Goal: Complete application form

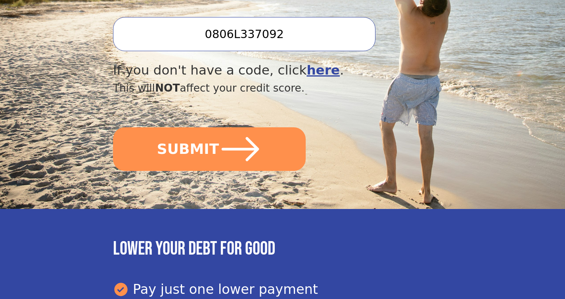
scroll to position [340, 0]
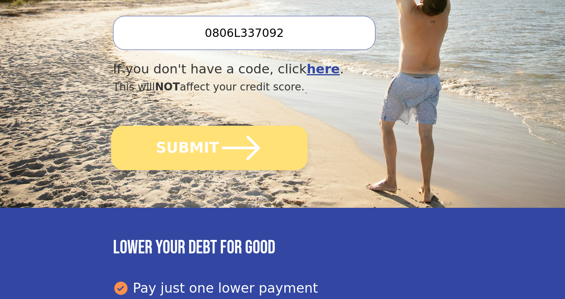
type input "0806L337092"
click at [238, 144] on icon "submit" at bounding box center [241, 148] width 44 height 44
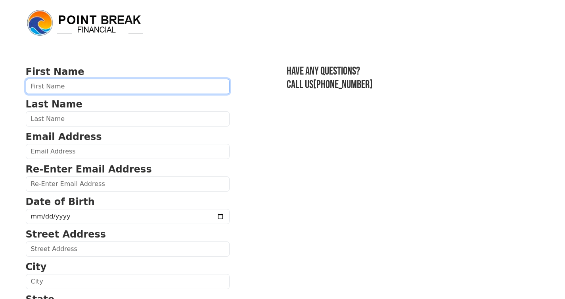
click at [137, 86] on input "text" at bounding box center [128, 86] width 204 height 15
type input "Luana"
type input "[PERSON_NAME]"
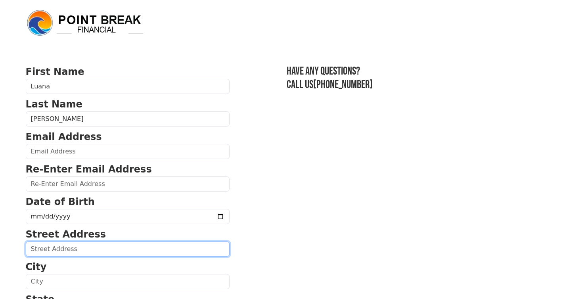
type input "9377 [PERSON_NAME]"
type input "Eden Prairie"
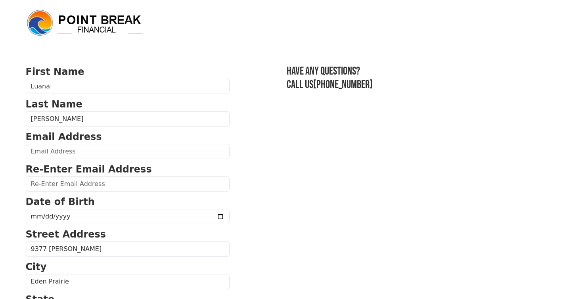
select select "MN"
type input "55347"
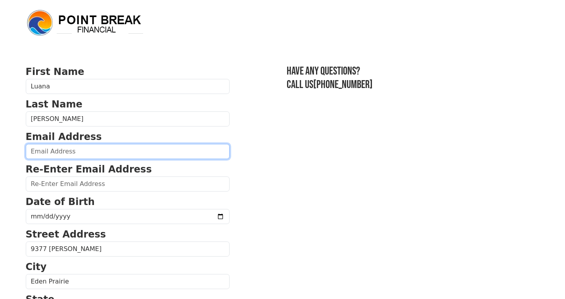
click at [159, 153] on input "email" at bounding box center [128, 151] width 204 height 15
type input "minneapolu@gmail.com"
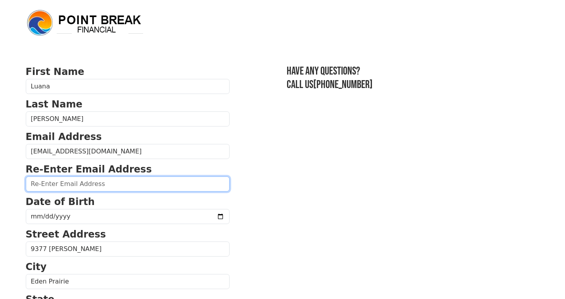
click at [152, 182] on input "email" at bounding box center [128, 183] width 204 height 15
type input "minneapolu@gmail.com"
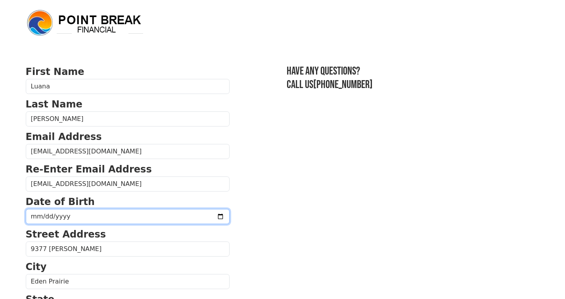
click at [140, 216] on input "date" at bounding box center [128, 216] width 204 height 15
type input "1970-03-10"
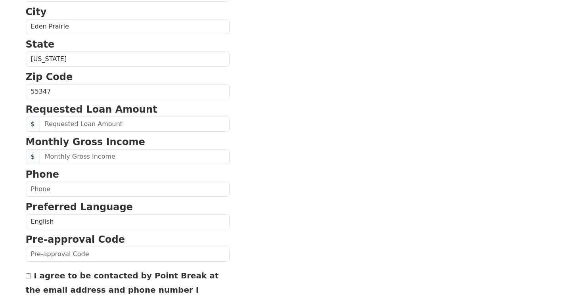
scroll to position [251, 0]
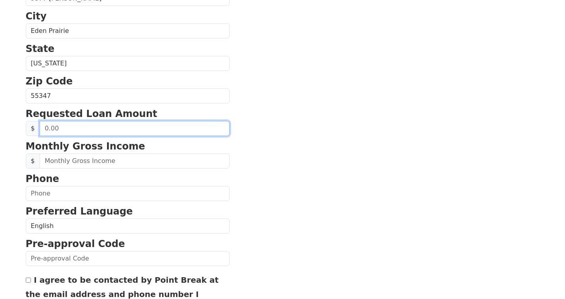
click at [91, 129] on input "text" at bounding box center [135, 128] width 190 height 15
type input "3.00"
type input "30,000.00"
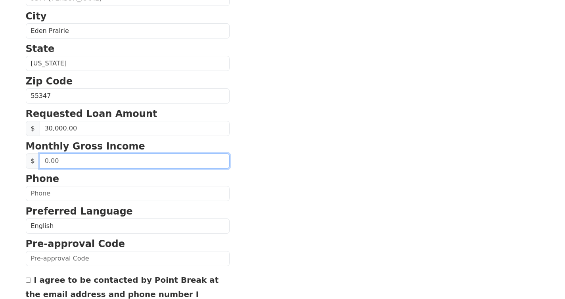
click at [69, 162] on input "text" at bounding box center [135, 160] width 190 height 15
type input "99,000.00"
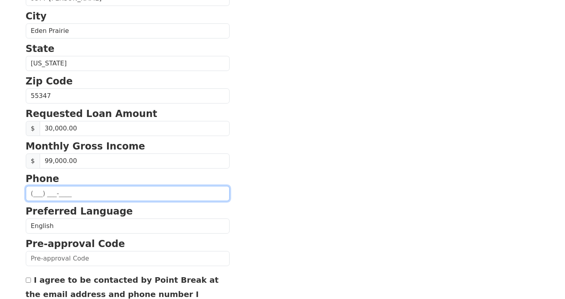
click at [59, 195] on input "text" at bounding box center [128, 193] width 204 height 15
type input "(515) 803-1807"
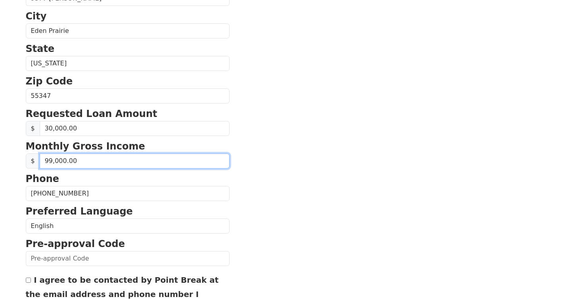
drag, startPoint x: 76, startPoint y: 161, endPoint x: 29, endPoint y: 156, distance: 47.1
click at [29, 156] on div "$ 99,000.00" at bounding box center [128, 160] width 204 height 15
type input "98,213.00"
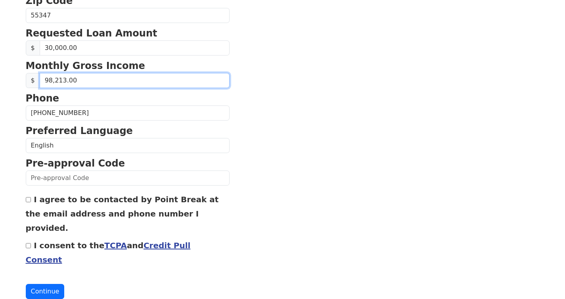
scroll to position [332, 0]
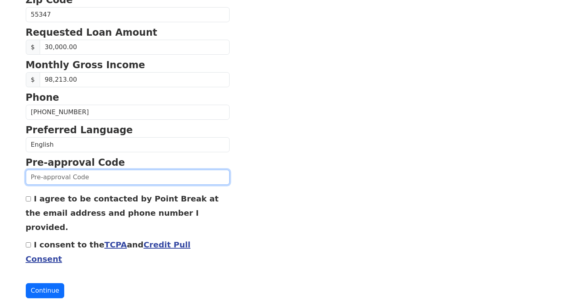
click at [99, 176] on input "text" at bounding box center [128, 177] width 204 height 15
type input "0806l337092"
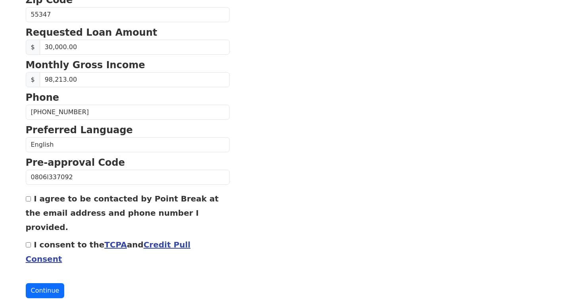
click at [234, 174] on section "First Name Luana Last Name Nelson-Brown Email Address minneapolu@gmail.com Re-E…" at bounding box center [283, 15] width 514 height 565
click at [28, 199] on input "I agree to be contacted by Point Break at the email address and phone number I …" at bounding box center [28, 198] width 5 height 5
checkbox input "true"
click at [29, 242] on input "I consent to the TCPA and Credit Pull Consent" at bounding box center [28, 244] width 5 height 5
checkbox input "true"
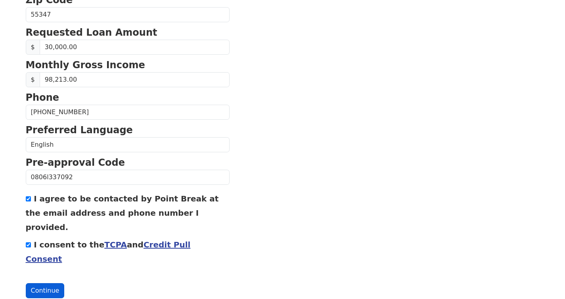
click at [44, 283] on button "Continue" at bounding box center [45, 290] width 39 height 15
